Goal: Task Accomplishment & Management: Manage account settings

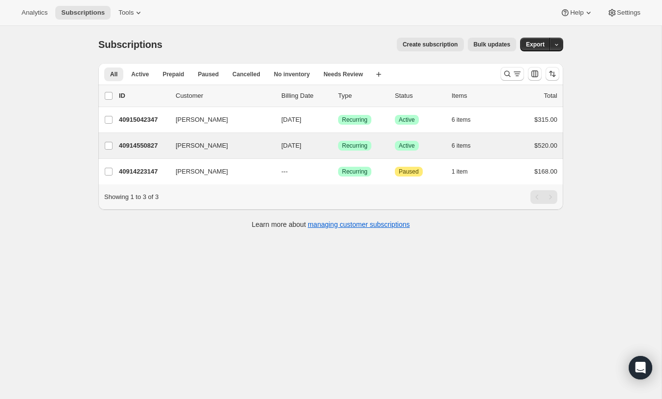
click at [139, 137] on div "Wez [PERSON_NAME] 40914550827 Wez [PERSON_NAME] [DATE] Success Recurring Succes…" at bounding box center [330, 145] width 465 height 25
click at [138, 147] on p "40914550827" at bounding box center [143, 146] width 49 height 10
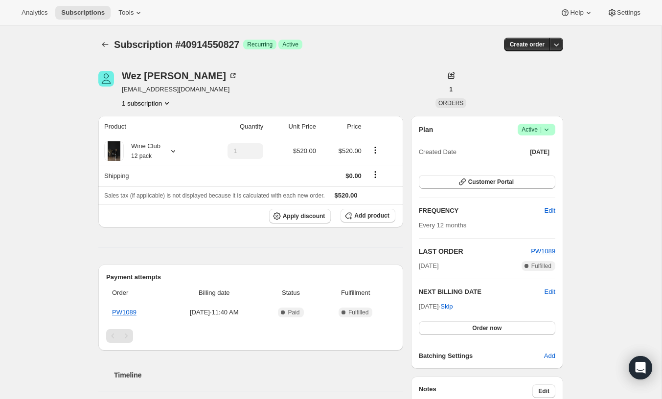
click at [547, 128] on icon at bounding box center [547, 130] width 10 height 10
click at [538, 164] on span "Cancel subscription" at bounding box center [533, 165] width 55 height 7
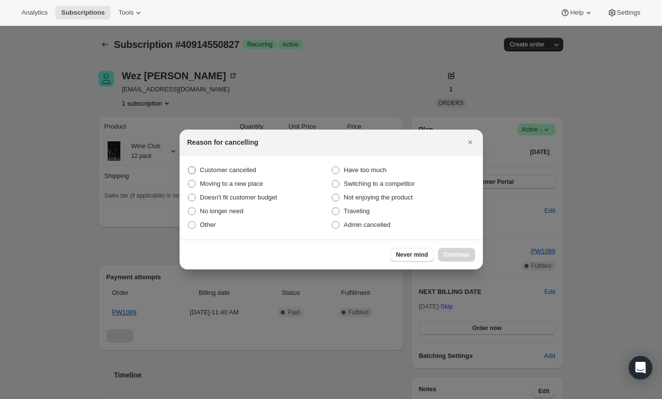
click at [237, 172] on span "Customer cancelled" at bounding box center [228, 169] width 56 height 7
click at [188, 167] on input "Customer cancelled" at bounding box center [188, 166] width 0 height 0
radio input "true"
click at [462, 257] on span "Continue" at bounding box center [456, 255] width 25 height 8
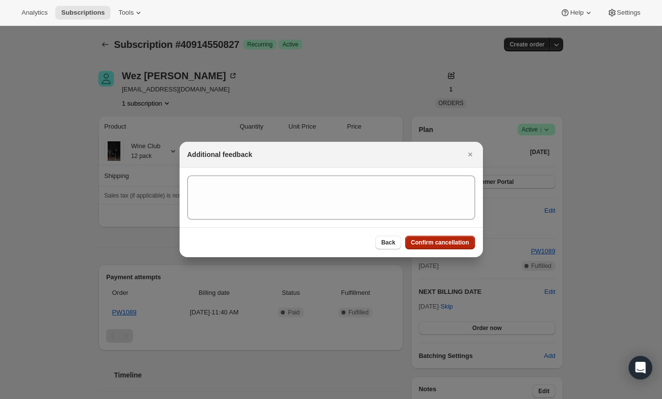
click at [432, 243] on span "Confirm cancellation" at bounding box center [440, 243] width 58 height 8
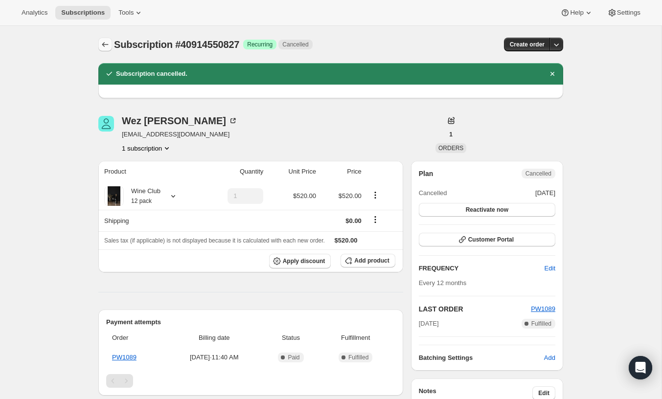
click at [103, 46] on icon "Subscriptions" at bounding box center [105, 44] width 6 height 5
